Goal: Task Accomplishment & Management: Complete application form

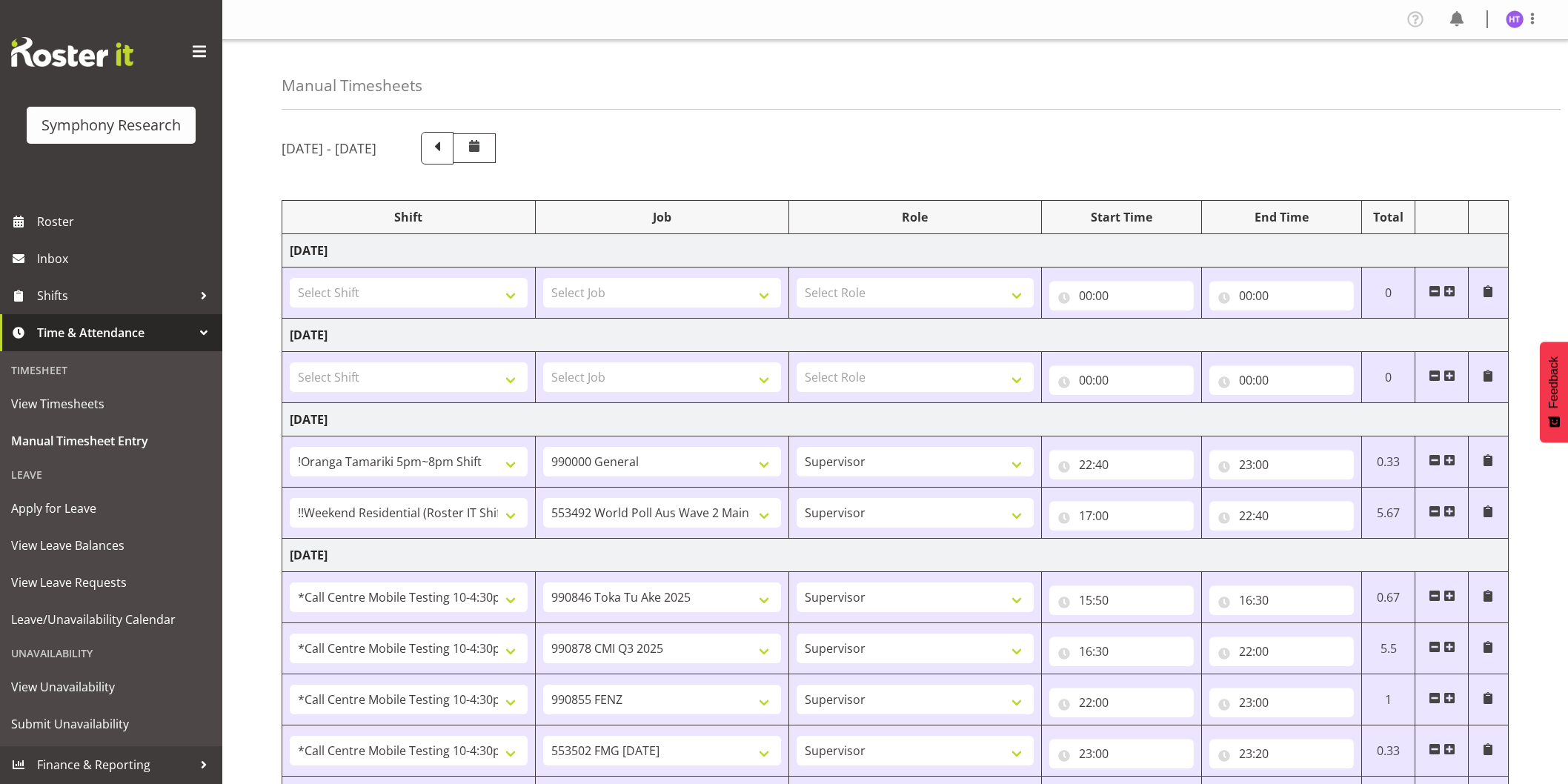
select select "38824"
select select "743"
select select "45"
select select "17154"
select select "10499"
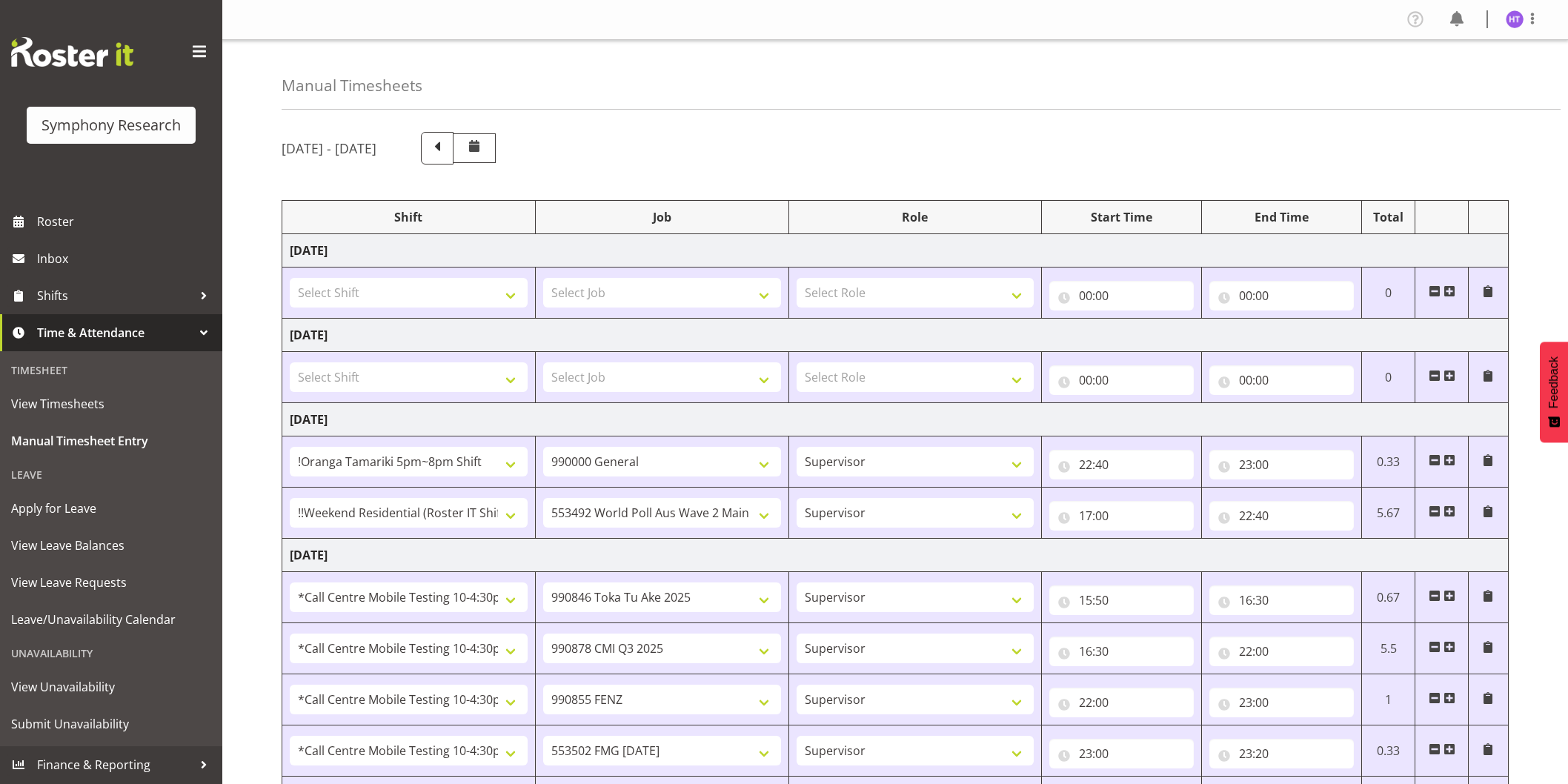
select select "45"
select select "28362"
select select "9426"
select select "45"
select select "28362"
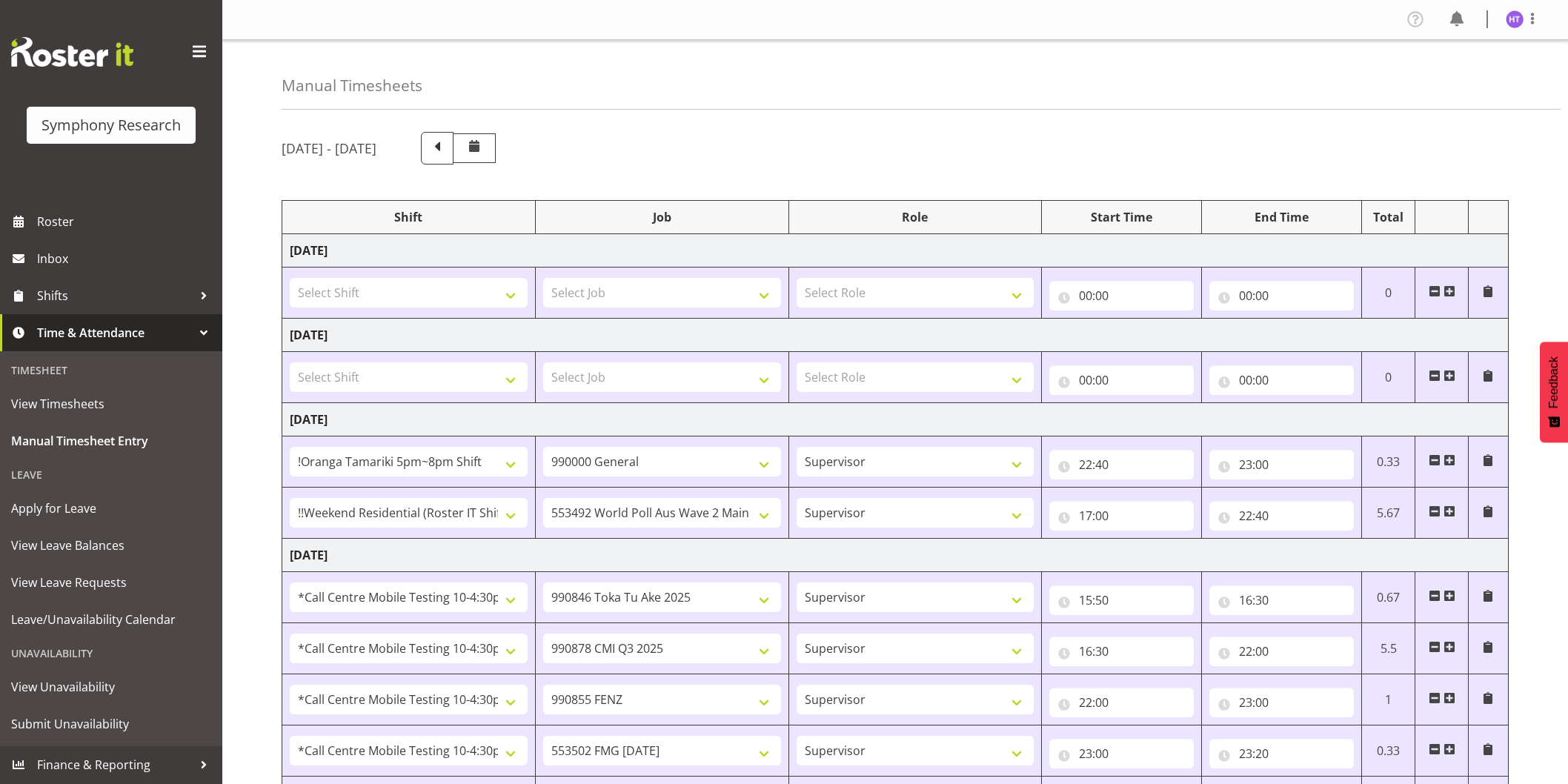
select select "10239"
select select "45"
select select "28362"
select select "9636"
select select "45"
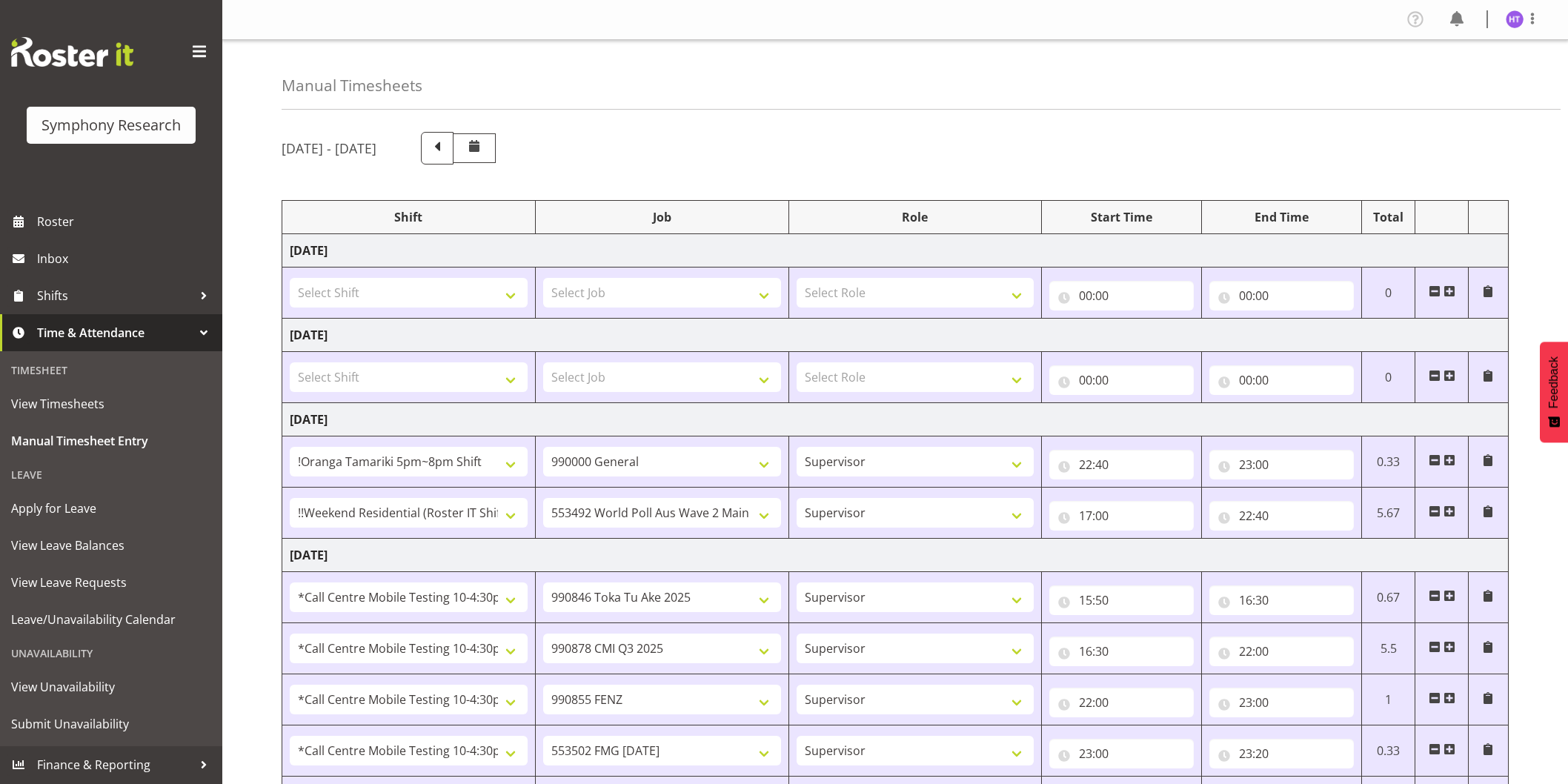
select select "28362"
select select "10458"
select select "45"
select select "28362"
select select "743"
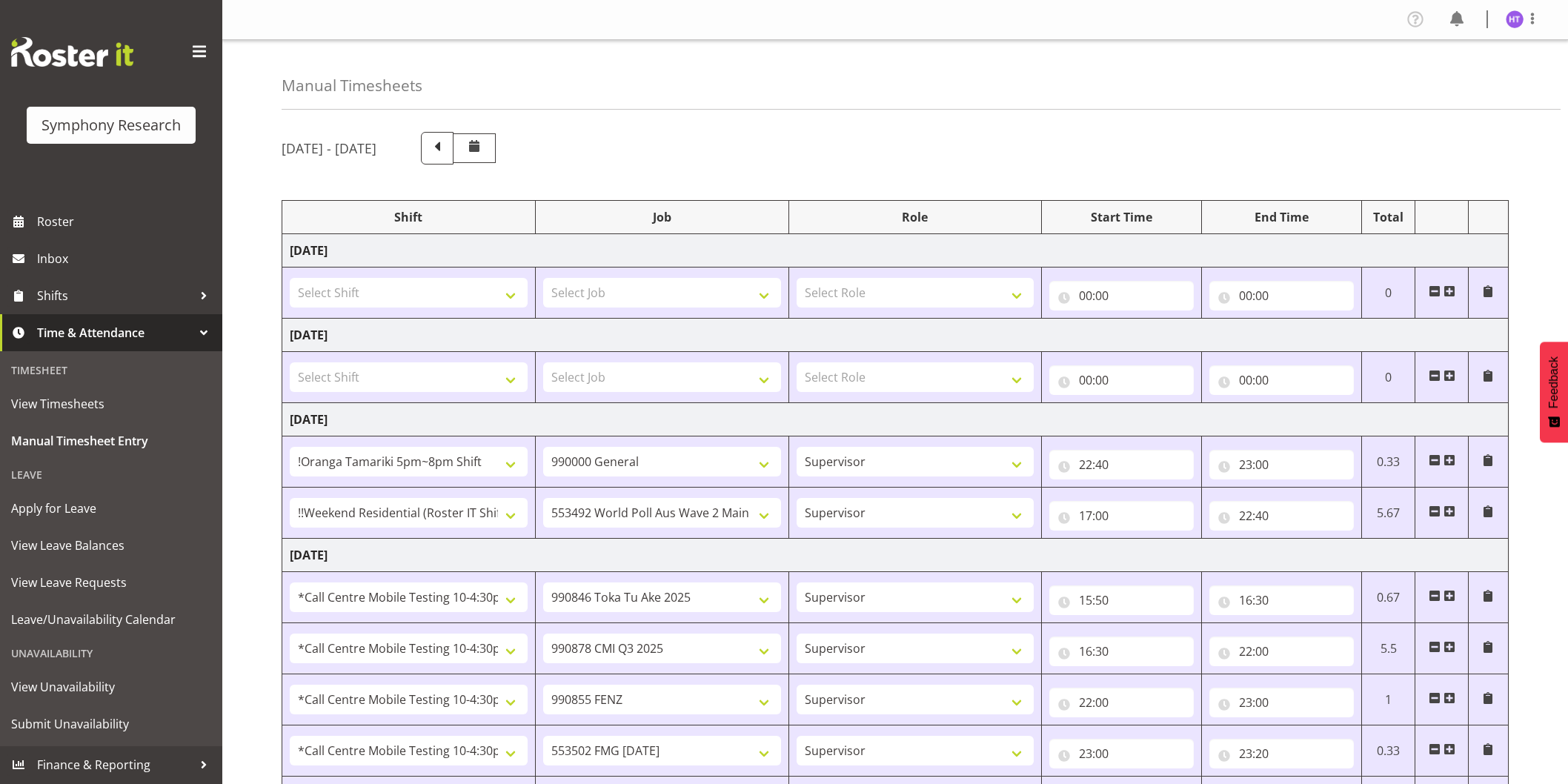
select select "45"
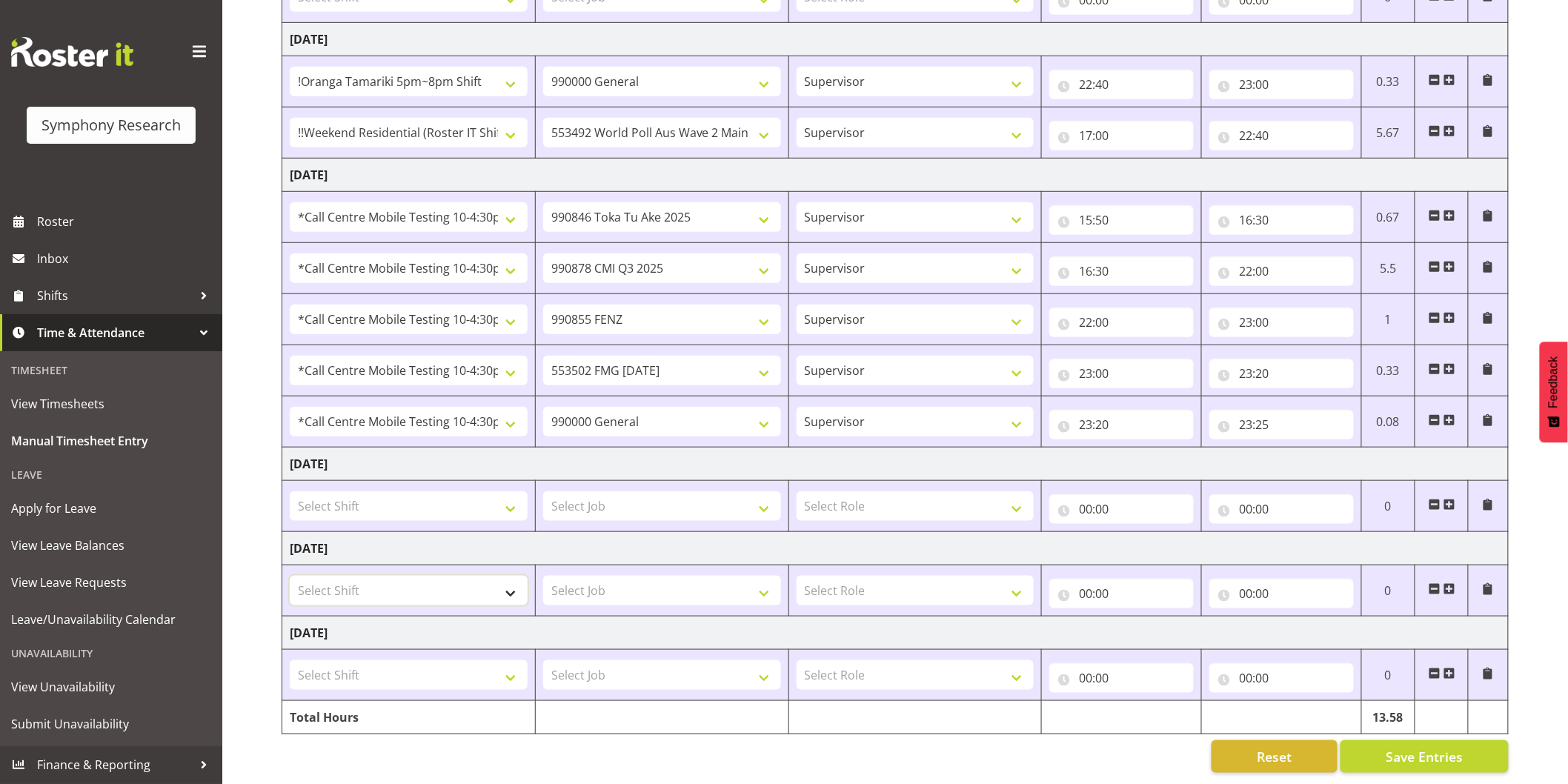
click at [430, 576] on select "Select Shift !!Project Briefing (Job to be assigned) !!Weekend Residential (Ros…" at bounding box center [409, 590] width 238 height 30
select select "57338"
click at [290, 576] on select "Select Shift !!Project Briefing (Job to be assigned) !!Weekend Residential (Ros…" at bounding box center [409, 590] width 238 height 30
click at [640, 577] on select "Select Job 550060 IF Admin 553492 World Poll Aus Wave 2 Main 2025 553493 World …" at bounding box center [663, 590] width 238 height 30
select select "10527"
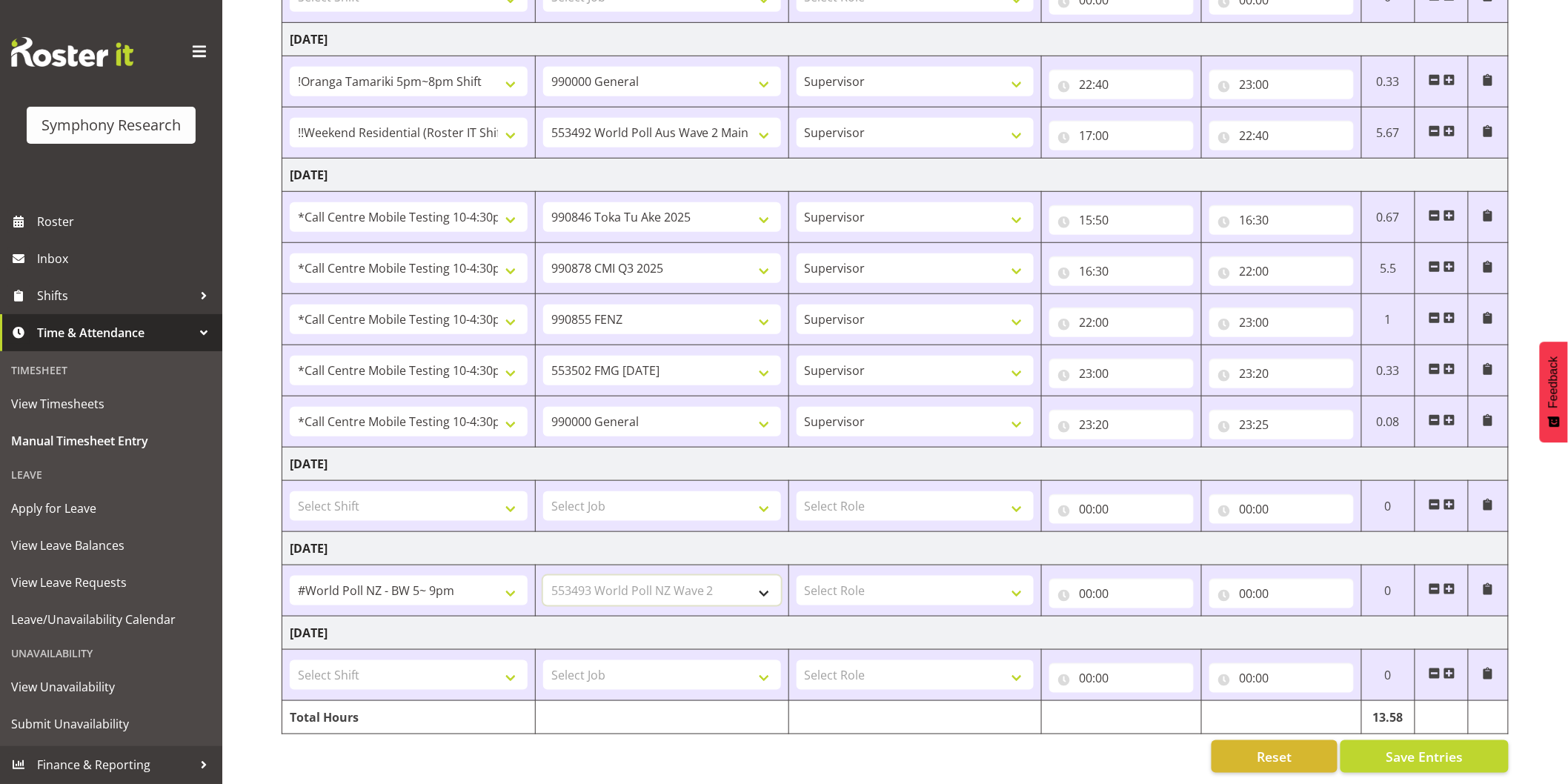
click at [544, 576] on select "Select Job 550060 IF Admin 553492 World Poll Aus Wave 2 Main 2025 553493 World …" at bounding box center [663, 590] width 238 height 30
click at [852, 583] on select "Select Role Interviewing Briefing Supervisor" at bounding box center [916, 590] width 238 height 30
select select "45"
click at [796, 576] on select "Select Role Interviewing Briefing Supervisor" at bounding box center [916, 590] width 238 height 30
click at [1088, 584] on input "00:00" at bounding box center [1121, 593] width 145 height 30
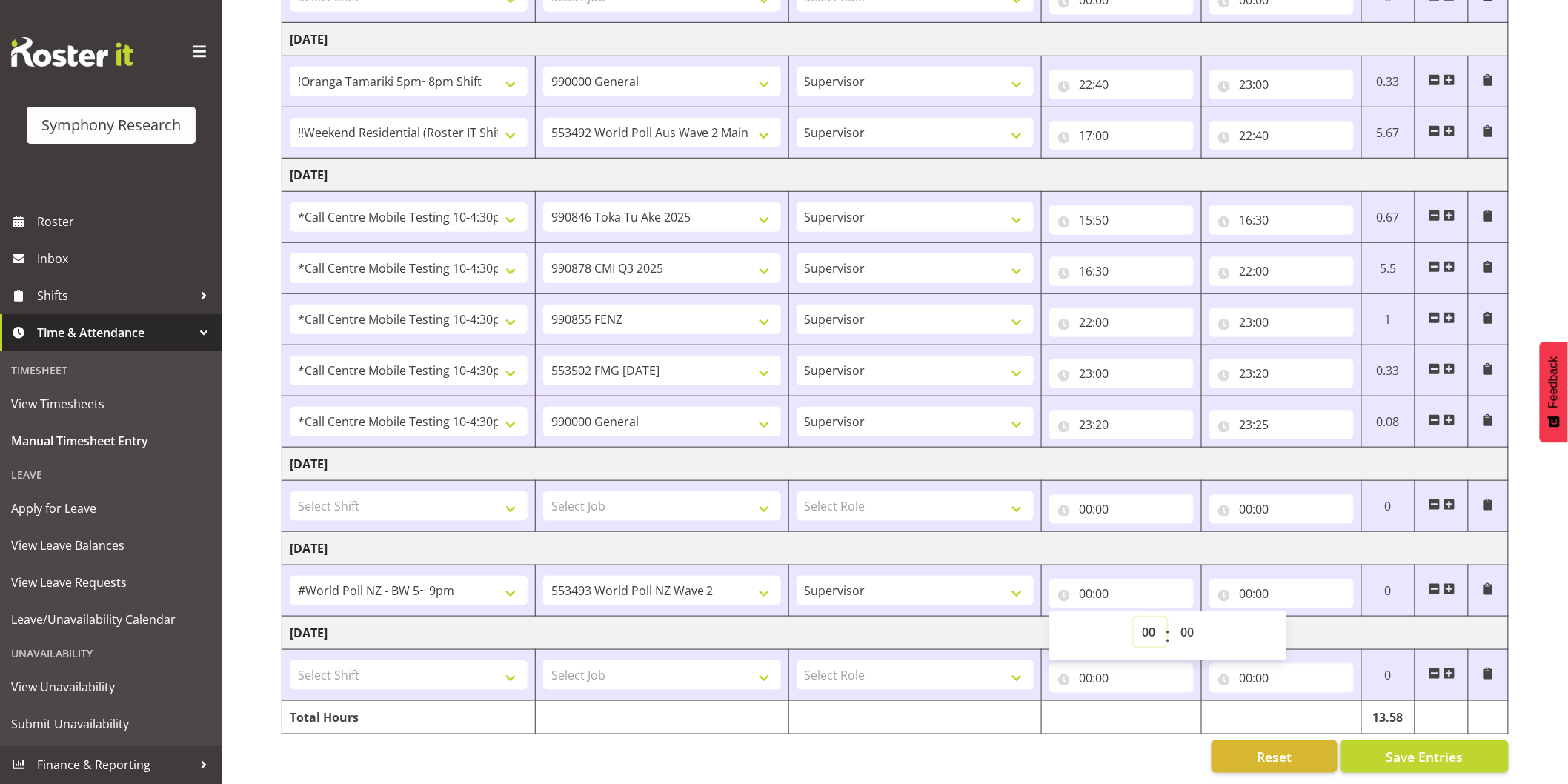
click at [1137, 620] on select "00 01 02 03 04 05 06 07 08 09 10 11 12 13 14 15 16 17 18 19 20 21 22 23" at bounding box center [1150, 631] width 33 height 30
select select "12"
click at [1134, 617] on select "00 01 02 03 04 05 06 07 08 09 10 11 12 13 14 15 16 17 18 19 20 21 22 23" at bounding box center [1150, 631] width 33 height 30
type input "12:00"
click at [1251, 583] on input "00:00" at bounding box center [1282, 593] width 145 height 30
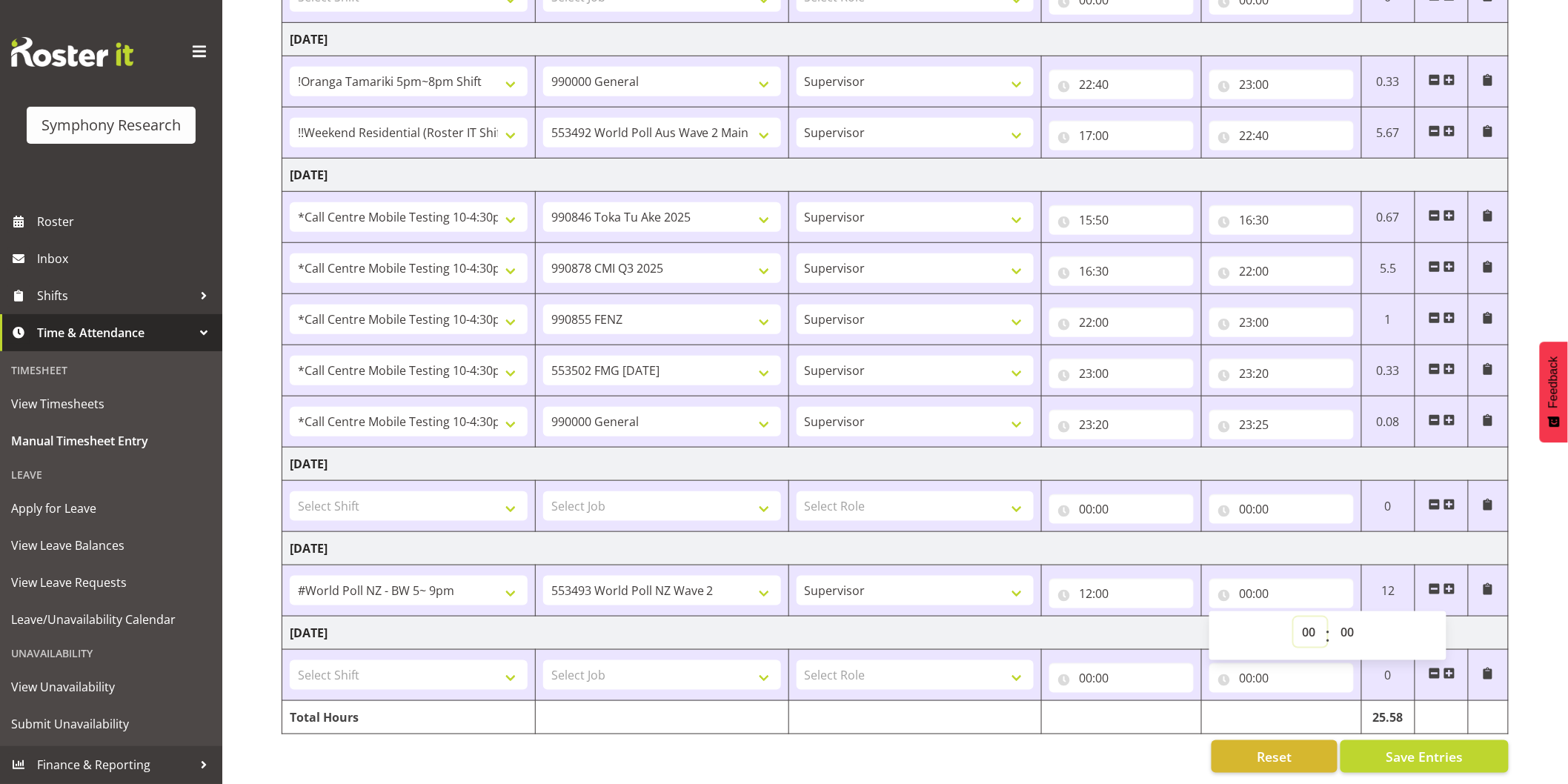
click at [1303, 617] on select "00 01 02 03 04 05 06 07 08 09 10 11 12 13 14 15 16 17 18 19 20 21 22 23" at bounding box center [1310, 631] width 33 height 30
select select "13"
click at [1294, 617] on select "00 01 02 03 04 05 06 07 08 09 10 11 12 13 14 15 16 17 18 19 20 21 22 23" at bounding box center [1310, 631] width 33 height 30
type input "13:00"
click at [1342, 623] on select "00 01 02 03 04 05 06 07 08 09 10 11 12 13 14 15 16 17 18 19 20 21 22 23 24 25 2…" at bounding box center [1349, 631] width 33 height 30
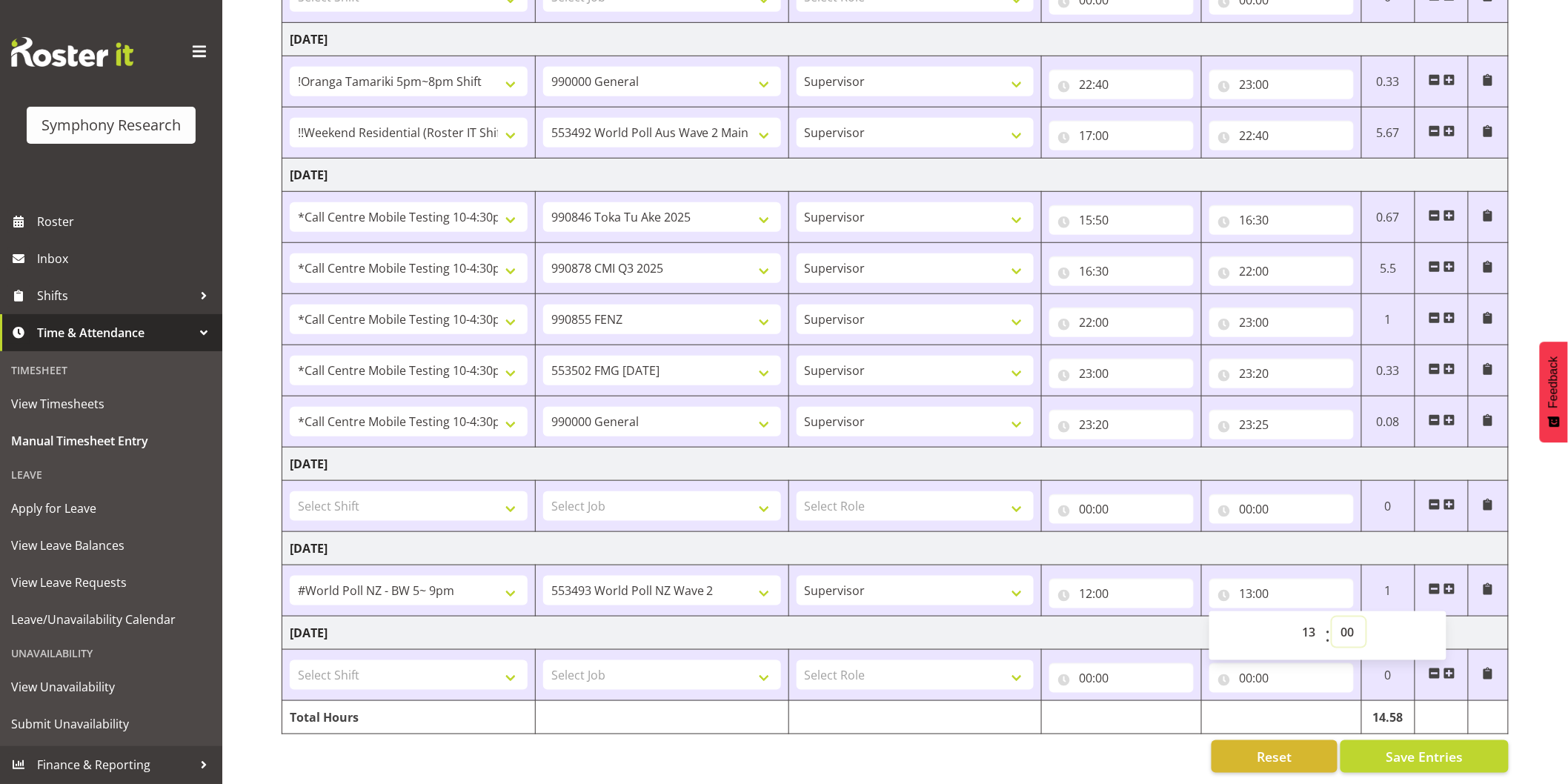
select select "50"
click at [1332, 617] on select "00 01 02 03 04 05 06 07 08 09 10 11 12 13 14 15 16 17 18 19 20 21 22 23 24 25 2…" at bounding box center [1349, 631] width 33 height 30
type input "13:50"
click at [1452, 583] on span at bounding box center [1450, 589] width 12 height 12
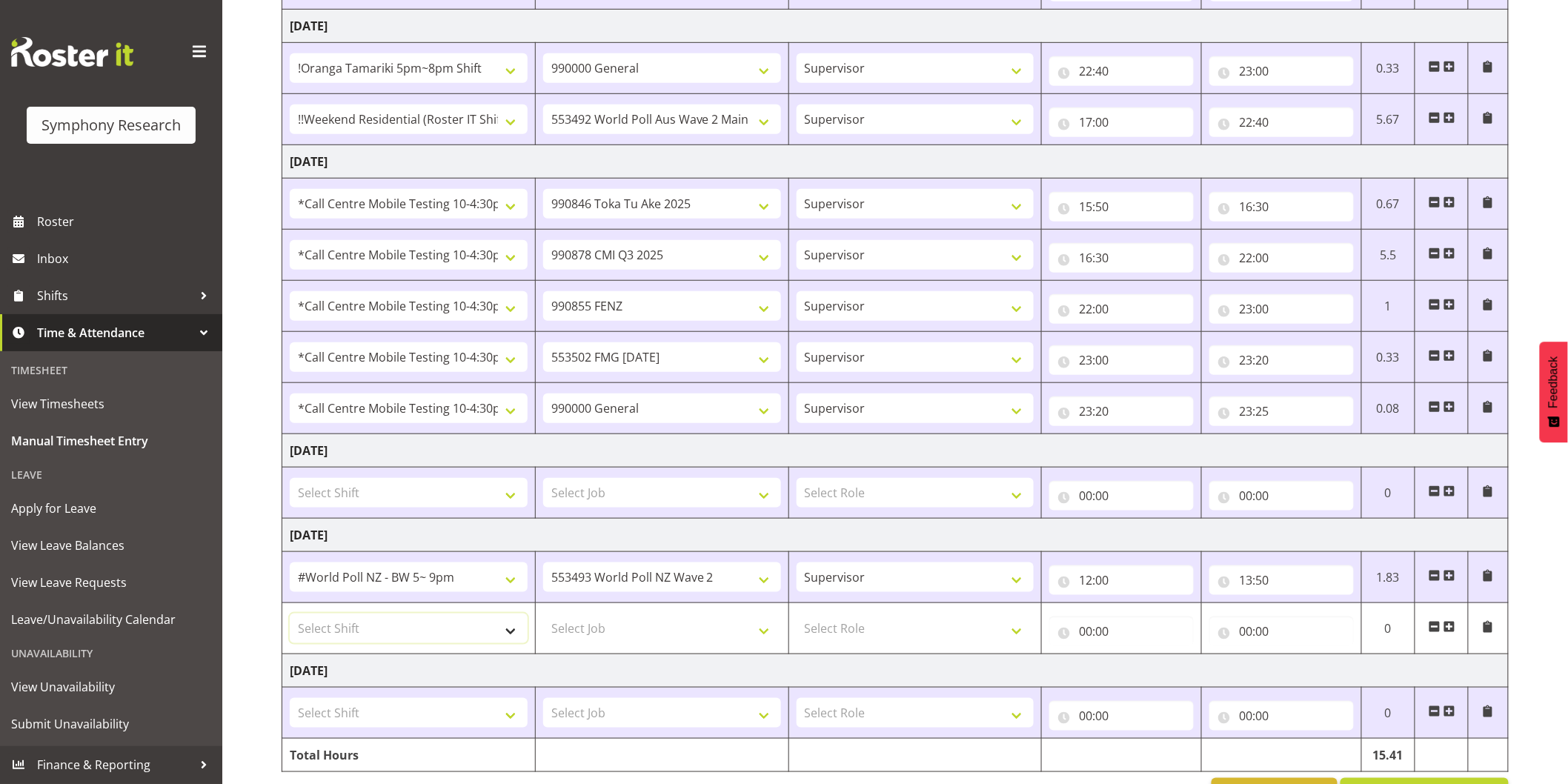
click at [382, 626] on select "Select Shift !!Project Briefing (Job to be assigned) !!Weekend Residential (Ros…" at bounding box center [409, 628] width 238 height 30
select select "28362"
click at [290, 615] on select "Select Shift !!Project Briefing (Job to be assigned) !!Weekend Residential (Ros…" at bounding box center [409, 628] width 238 height 30
click at [601, 625] on select "Select Job 550060 IF Admin 553492 World Poll Aus Wave 2 Main 2025 553493 World …" at bounding box center [663, 628] width 238 height 30
select select "10499"
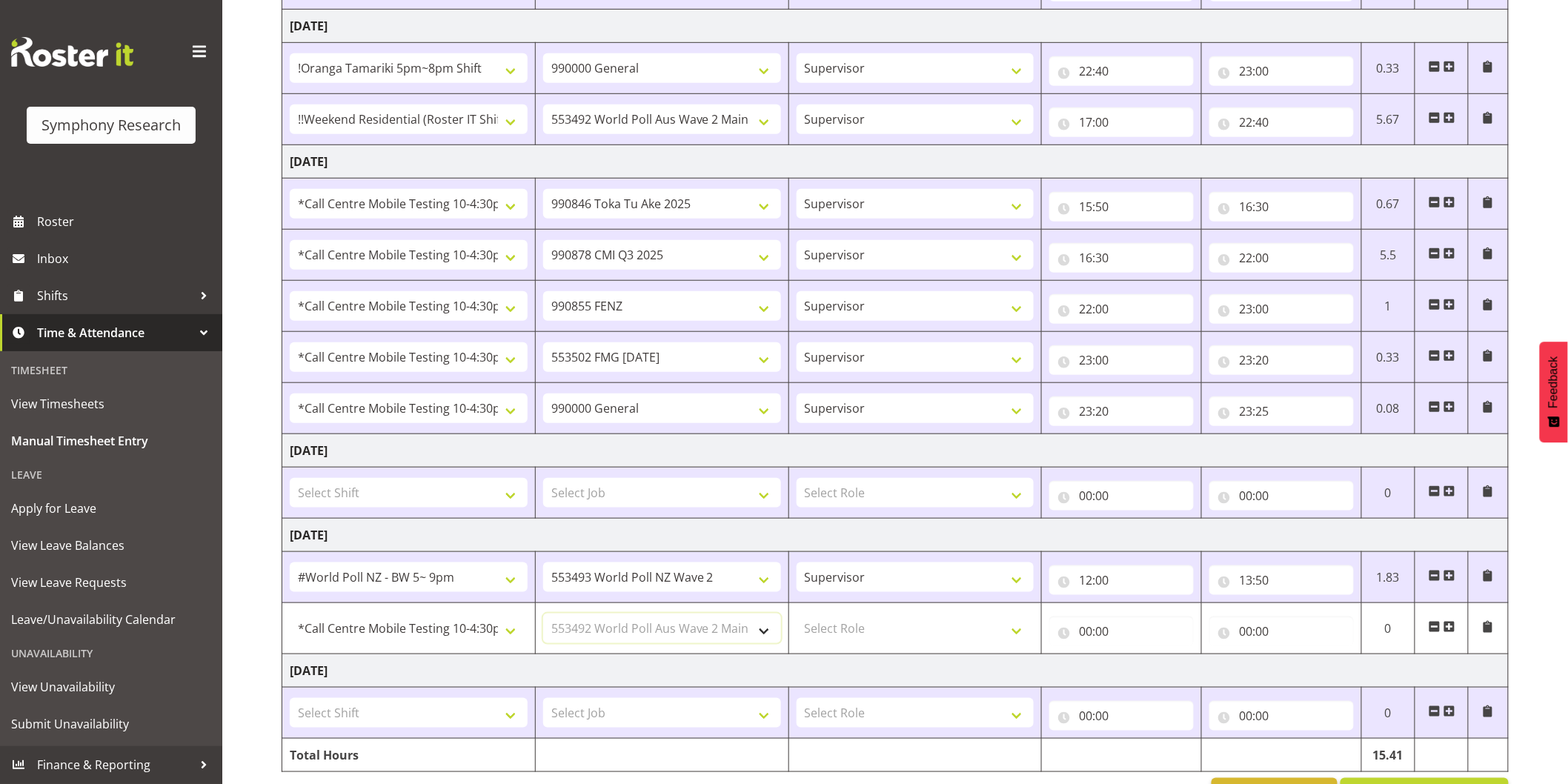
click at [544, 615] on select "Select Job 550060 IF Admin 553492 World Poll Aus Wave 2 Main 2025 553493 World …" at bounding box center [663, 628] width 238 height 30
click at [854, 627] on select "Select Role Interviewing Briefing Supervisor" at bounding box center [916, 628] width 238 height 30
select select "45"
click at [796, 615] on select "Select Role Interviewing Briefing Supervisor" at bounding box center [916, 628] width 238 height 30
click at [1084, 630] on input "00:00" at bounding box center [1121, 631] width 145 height 30
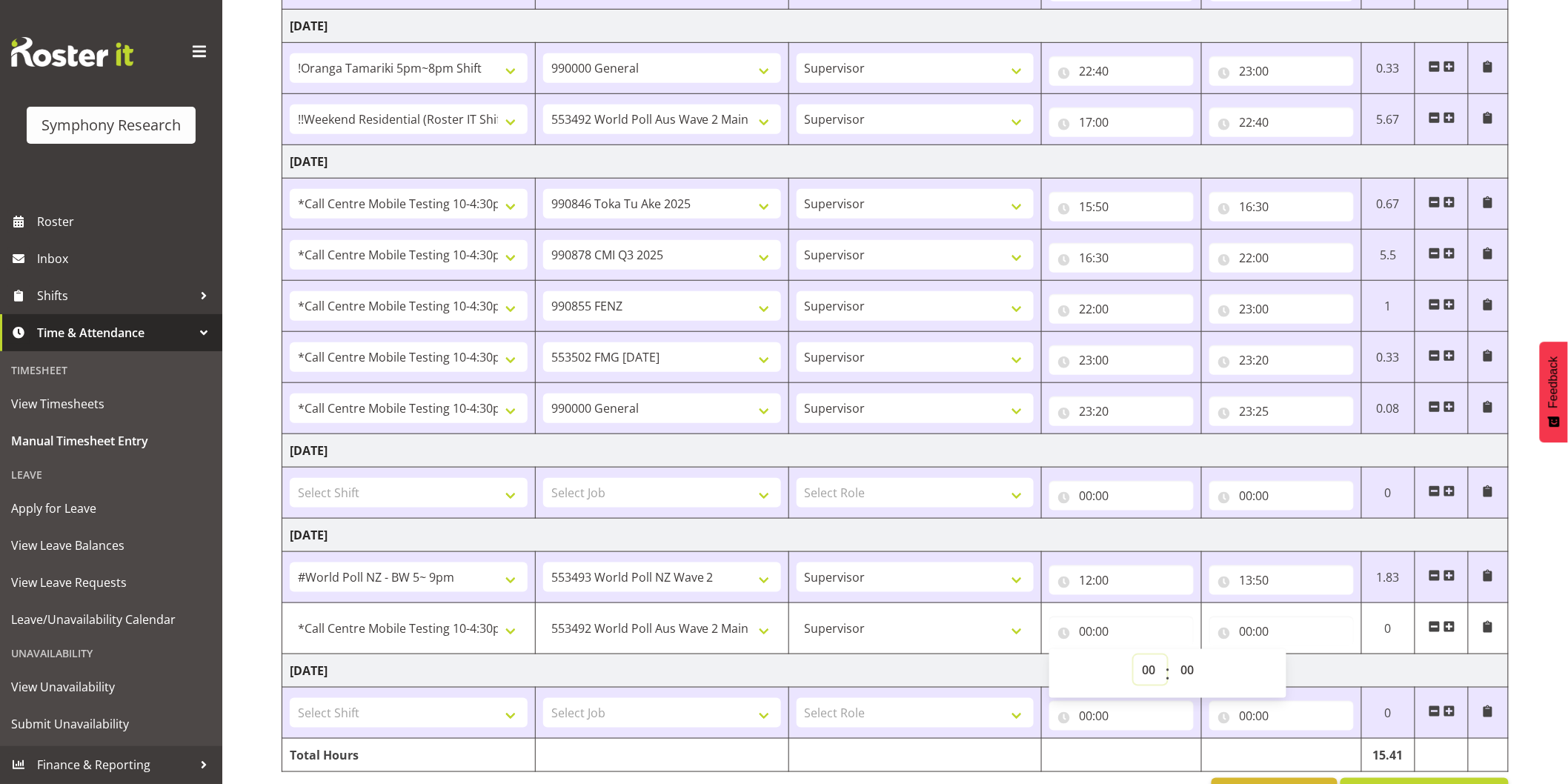
click at [1145, 673] on select "00 01 02 03 04 05 06 07 08 09 10 11 12 13 14 15 16 17 18 19 20 21 22 23" at bounding box center [1150, 669] width 33 height 30
select select "14"
click at [1134, 656] on select "00 01 02 03 04 05 06 07 08 09 10 11 12 13 14 15 16 17 18 19 20 21 22 23" at bounding box center [1150, 669] width 33 height 30
type input "14:00"
click at [1247, 632] on input "00:00" at bounding box center [1282, 631] width 145 height 30
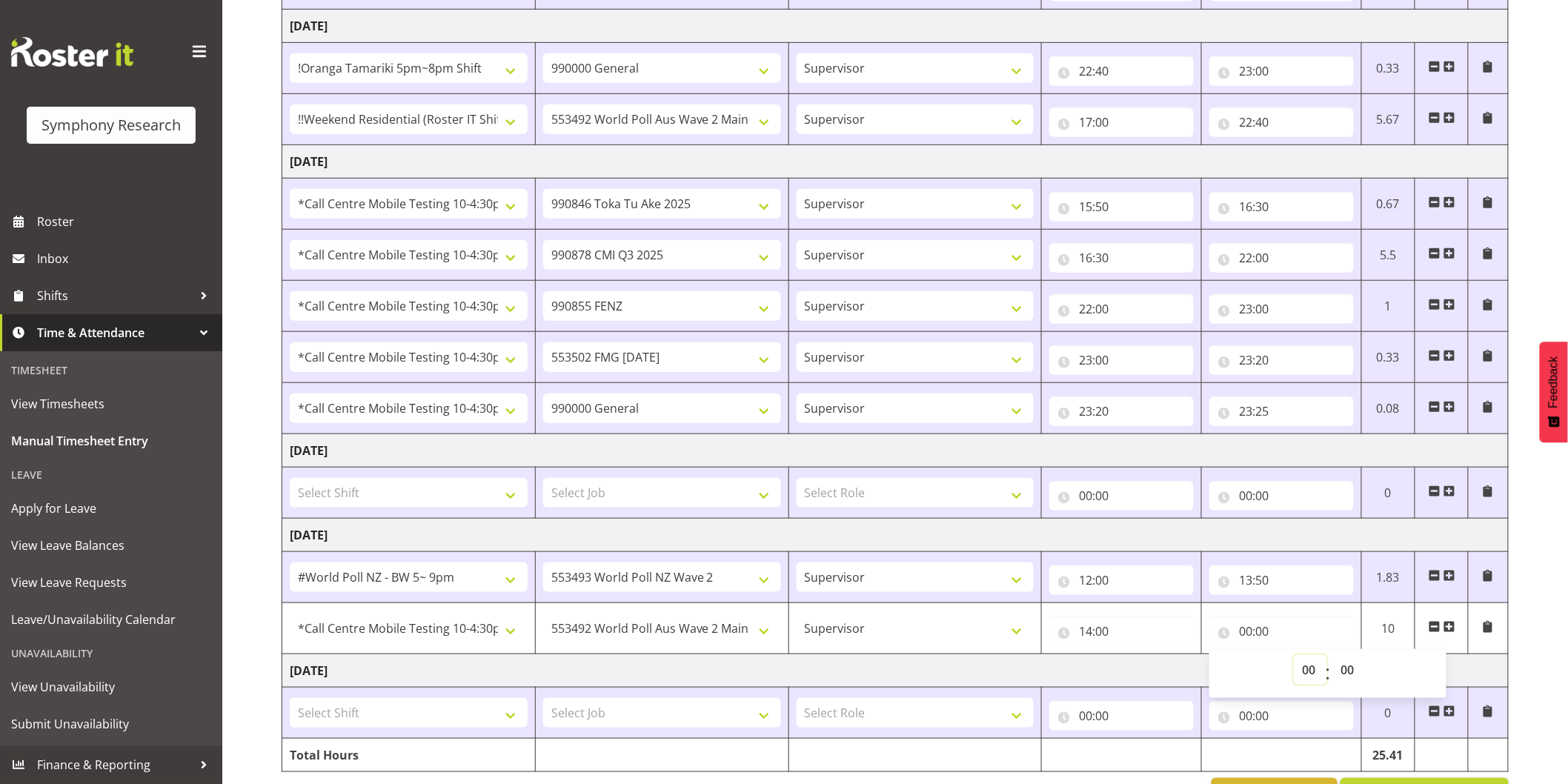
click at [1310, 668] on select "00 01 02 03 04 05 06 07 08 09 10 11 12 13 14 15 16 17 18 19 20 21 22 23" at bounding box center [1310, 669] width 33 height 30
select select "19"
click at [1294, 656] on select "00 01 02 03 04 05 06 07 08 09 10 11 12 13 14 15 16 17 18 19 20 21 22 23" at bounding box center [1310, 669] width 33 height 30
type input "19:00"
click at [1547, 572] on div "[DATE] - [DATE] Shift Job Role Start Time End Time Total [DATE] Select Shift !!…" at bounding box center [925, 274] width 1287 height 1094
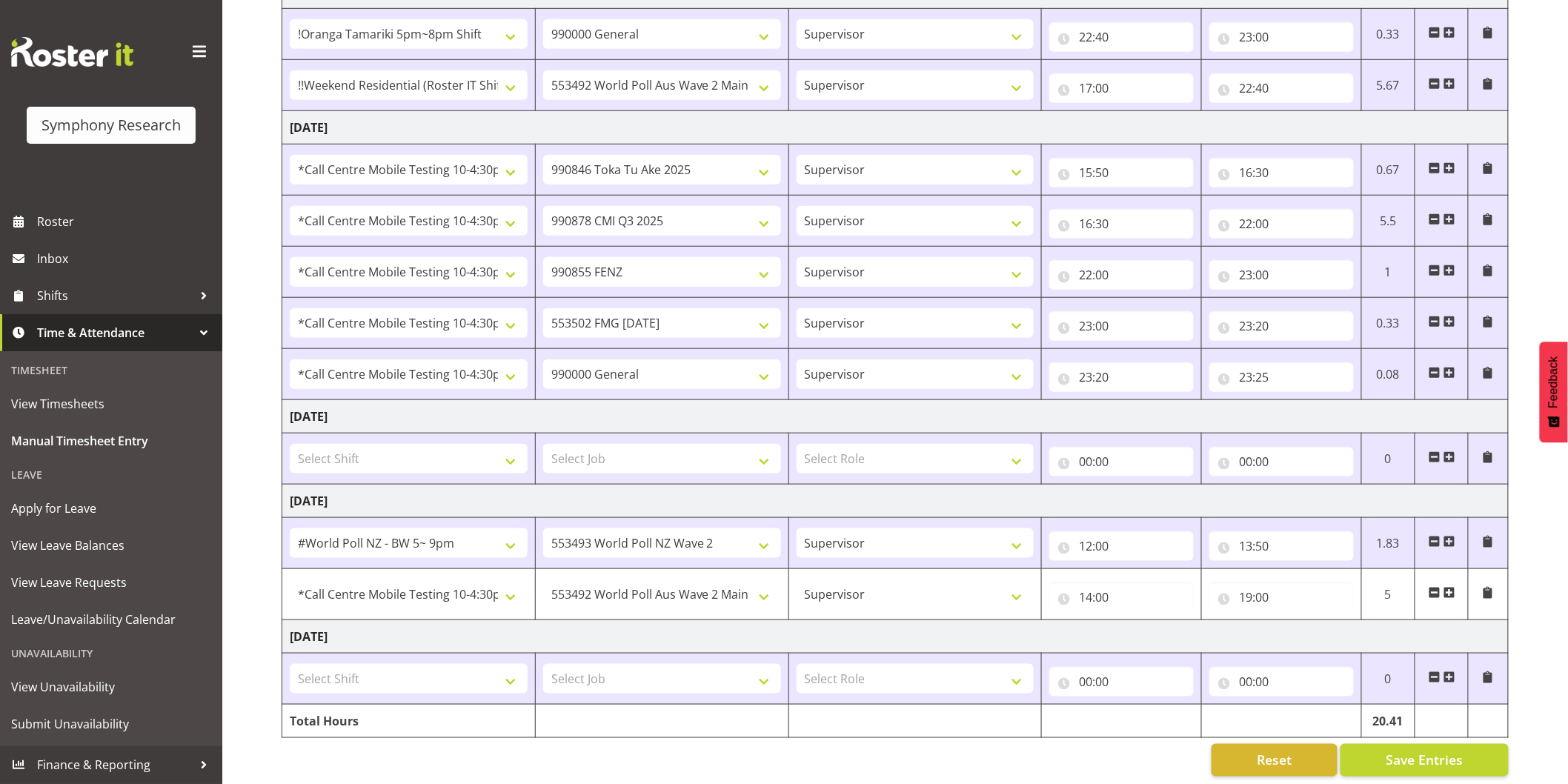
scroll to position [446, 0]
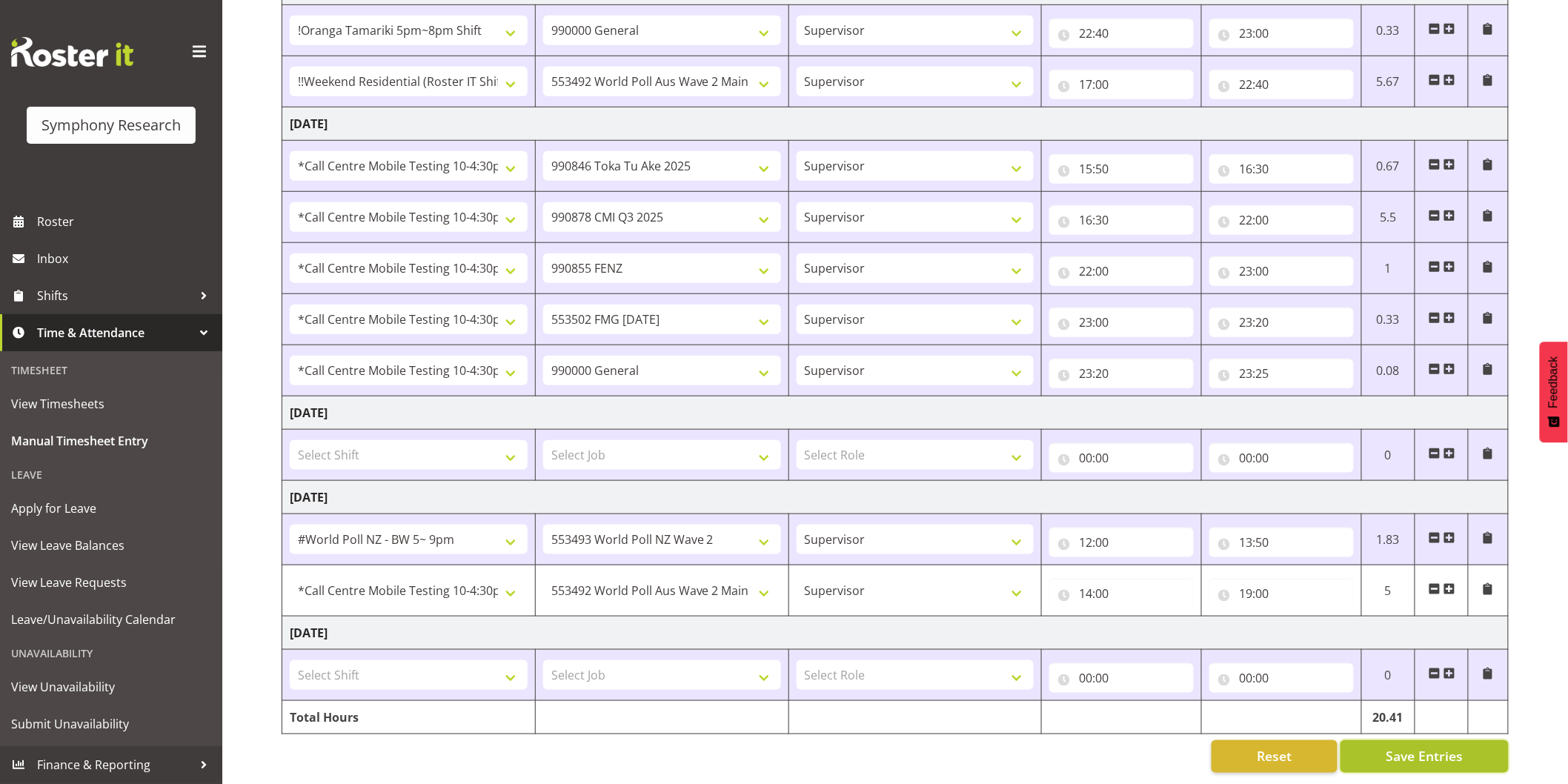
click at [1409, 746] on span "Save Entries" at bounding box center [1425, 756] width 77 height 19
select select "28362"
select select "10499"
type input "14:00"
type input "19:00"
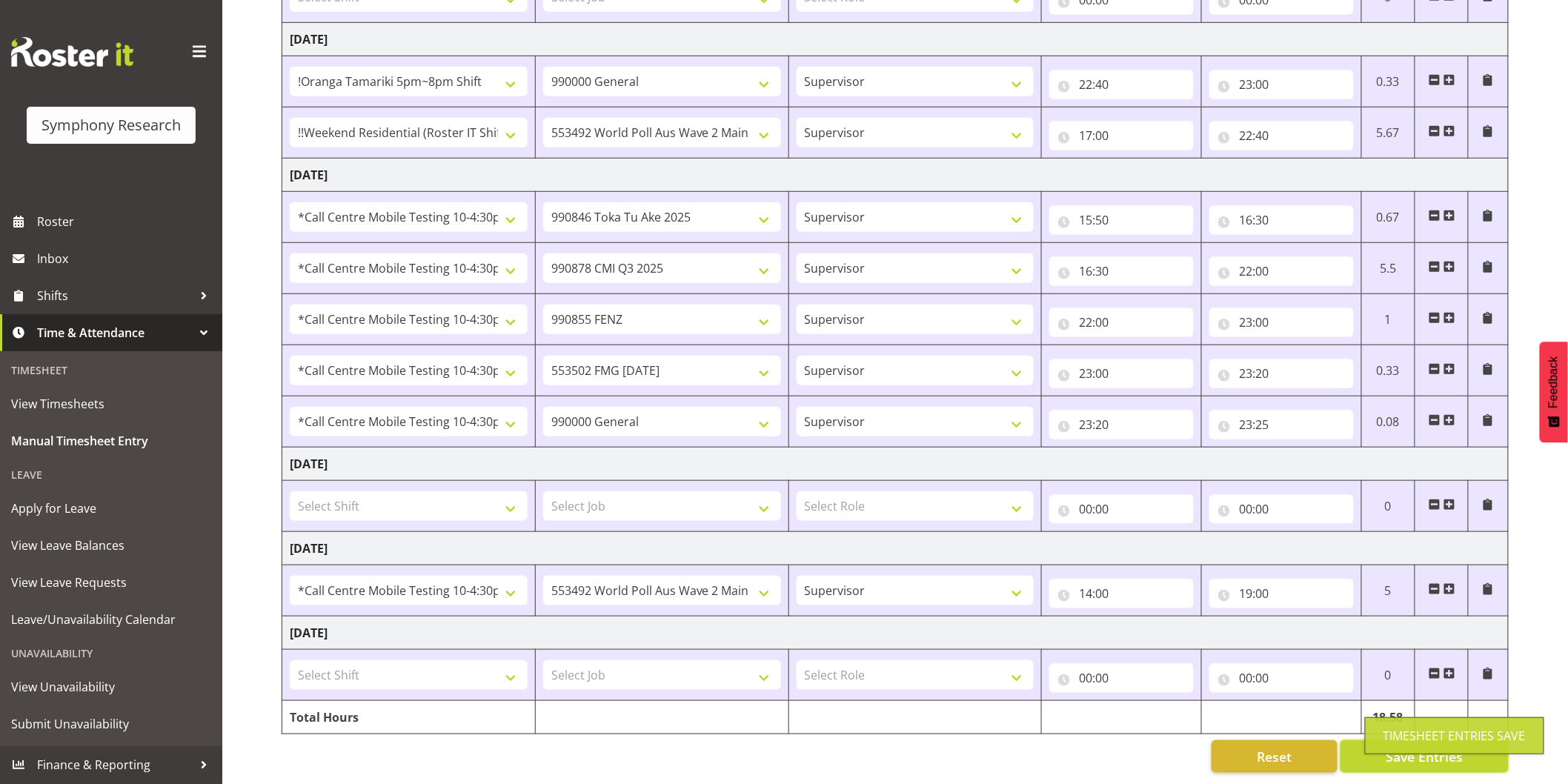
scroll to position [393, 0]
